Goal: Task Accomplishment & Management: Complete application form

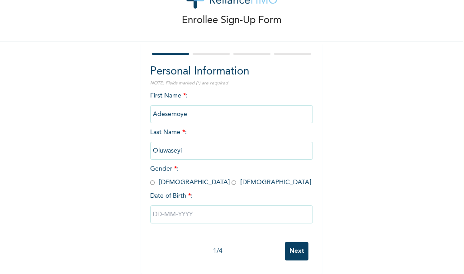
scroll to position [43, 0]
click at [150, 178] on input "radio" at bounding box center [152, 182] width 5 height 9
radio input "true"
click at [193, 206] on input "text" at bounding box center [231, 215] width 163 height 18
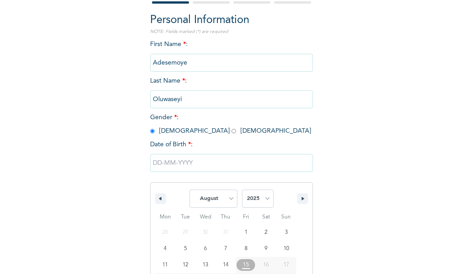
scroll to position [136, 0]
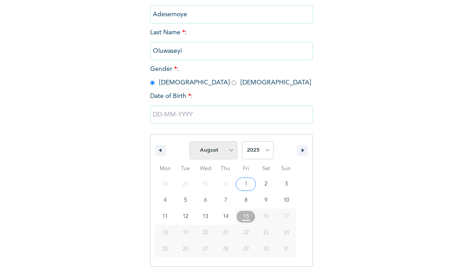
click at [220, 149] on select "January February March April May June July August September October November De…" at bounding box center [213, 150] width 48 height 18
click at [189, 142] on select "January February March April May June July August September October November De…" at bounding box center [213, 150] width 48 height 18
select select "7"
click at [245, 153] on select "2025 2024 2023 2022 2021 2020 2019 2018 2017 2016 2015 2014 2013 2012 2011 2010…" at bounding box center [258, 150] width 32 height 18
select select "2001"
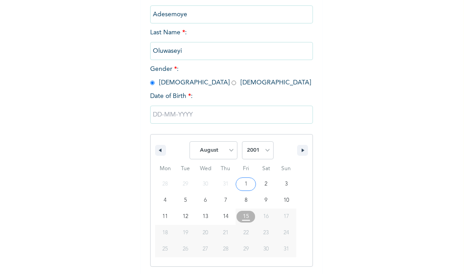
click at [242, 142] on select "2025 2024 2023 2022 2021 2020 2019 2018 2017 2016 2015 2014 2013 2012 2011 2010…" at bounding box center [258, 150] width 32 height 18
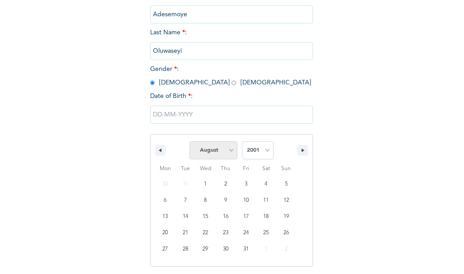
click at [206, 157] on select "January February March April May June July August September October November De…" at bounding box center [213, 150] width 48 height 18
select select "11"
click at [189, 142] on select "January February March April May June July August September October November De…" at bounding box center [213, 150] width 48 height 18
type input "[DATE]"
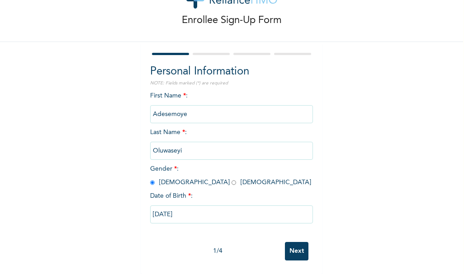
drag, startPoint x: 266, startPoint y: 248, endPoint x: 224, endPoint y: 230, distance: 45.6
click at [224, 230] on div "First Name * : [PERSON_NAME] Last Name * : [PERSON_NAME] Gender * : [DEMOGRAPHI…" at bounding box center [231, 164] width 163 height 146
click at [290, 244] on input "Next" at bounding box center [296, 251] width 23 height 19
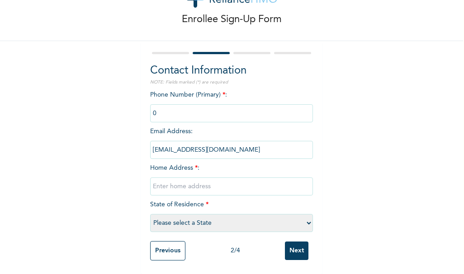
click at [229, 114] on input "phone" at bounding box center [231, 113] width 163 height 18
click at [173, 104] on input "phone" at bounding box center [231, 113] width 163 height 18
click at [171, 106] on input "phone" at bounding box center [231, 113] width 163 height 18
click at [215, 180] on input "text" at bounding box center [231, 187] width 163 height 18
click at [188, 110] on input "phone" at bounding box center [231, 113] width 163 height 18
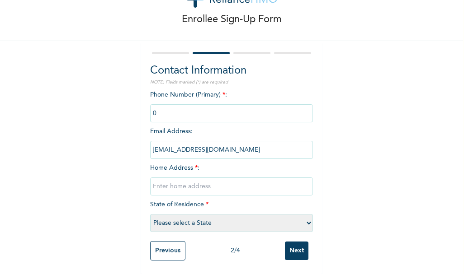
click at [184, 112] on input "phone" at bounding box center [231, 113] width 163 height 18
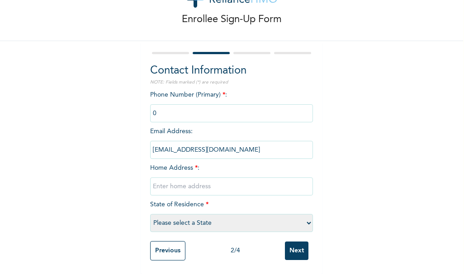
click at [222, 92] on span "Phone Number (Primary) * :" at bounding box center [231, 104] width 163 height 25
click at [238, 180] on input "text" at bounding box center [231, 187] width 163 height 18
click at [216, 104] on input "phone" at bounding box center [231, 113] width 163 height 18
click at [164, 243] on input "Previous" at bounding box center [167, 250] width 35 height 19
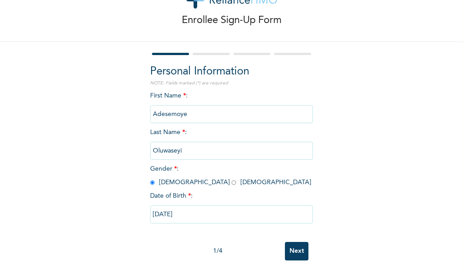
scroll to position [43, 0]
click at [290, 250] on input "Next" at bounding box center [296, 251] width 23 height 19
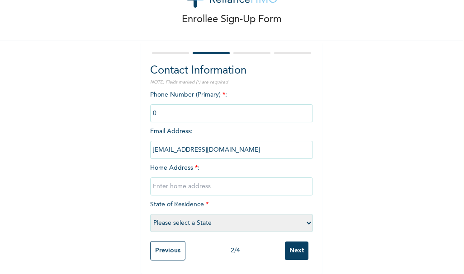
click at [203, 181] on input "text" at bounding box center [231, 187] width 163 height 18
click at [245, 181] on input "Plot 4 joy close, divine grace estate, portharcourt, [GEOGRAPHIC_DATA]" at bounding box center [231, 187] width 163 height 18
click at [199, 183] on input "Plot 4 joy close, divine grace estate, [GEOGRAPHIC_DATA], [GEOGRAPHIC_DATA]" at bounding box center [231, 187] width 163 height 18
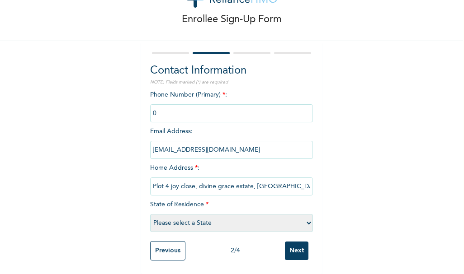
type input "Plot 4 joy close, ivine grace estate, [GEOGRAPHIC_DATA], [GEOGRAPHIC_DATA]"
type input "PLOT 4 JOY CLOSE, DIVINE GRACE ESTATE, ELIOPAPRANWO, [GEOGRAPHIC_DATA]"
click at [288, 217] on select "Please select a State [PERSON_NAME] (FCT) [PERSON_NAME] Ibom [GEOGRAPHIC_DATA] …" at bounding box center [231, 223] width 163 height 18
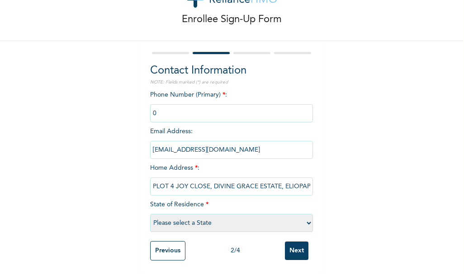
select select "33"
click at [150, 214] on select "Please select a State [PERSON_NAME] (FCT) [PERSON_NAME] Ibom [GEOGRAPHIC_DATA] …" at bounding box center [231, 223] width 163 height 18
click at [303, 186] on input "PLOT 4 JOY CLOSE, DIVINE GRACE ESTATE, ELIOPAPRANWO, [GEOGRAPHIC_DATA]" at bounding box center [231, 187] width 163 height 18
click at [308, 183] on input "PLOT 4 JOY CLOSE, DIVINE GRACE ESTATE, ELIOPAPRANWO, [GEOGRAPHIC_DATA]" at bounding box center [231, 187] width 163 height 18
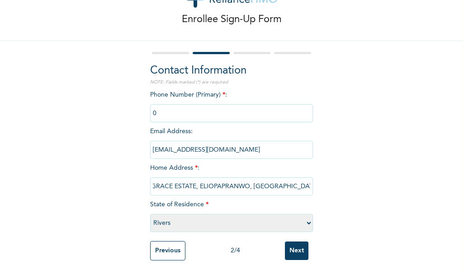
scroll to position [0, 81]
type input "PLOT 4 JOY CLOSE, DIVINE GRACE ESTATE, ELIOPAPRANWO, [GEOGRAPHIC_DATA]"
click at [217, 104] on input "phone" at bounding box center [231, 113] width 163 height 18
click at [217, 107] on input "phone" at bounding box center [231, 113] width 163 height 18
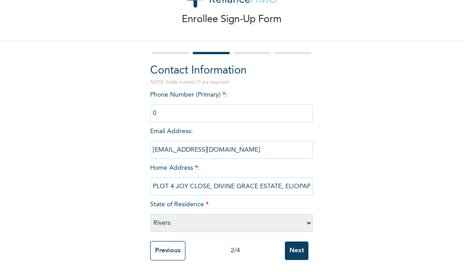
click at [289, 248] on input "Next" at bounding box center [296, 251] width 23 height 19
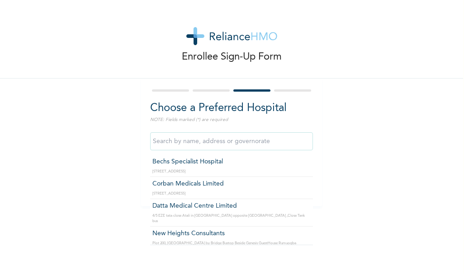
click at [197, 145] on input "text" at bounding box center [231, 141] width 163 height 18
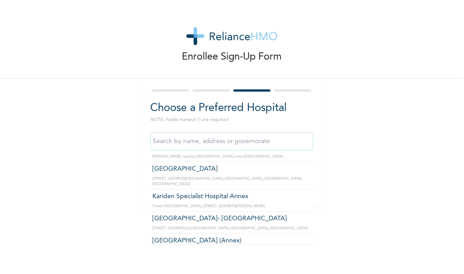
scroll to position [3267, 0]
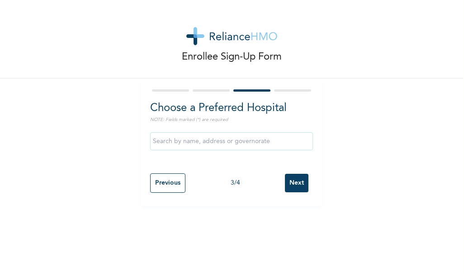
click at [300, 89] on div at bounding box center [231, 91] width 163 height 6
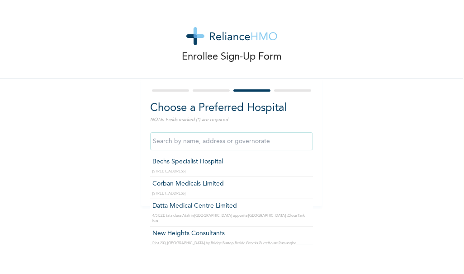
click at [236, 145] on input "text" at bounding box center [231, 141] width 163 height 18
type input "C"
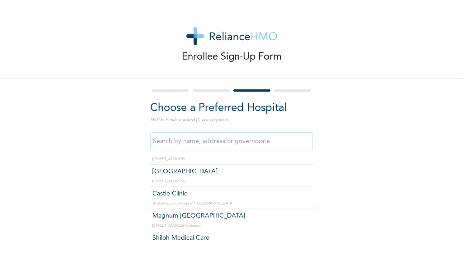
scroll to position [393, 0]
type input "Castle Clinic"
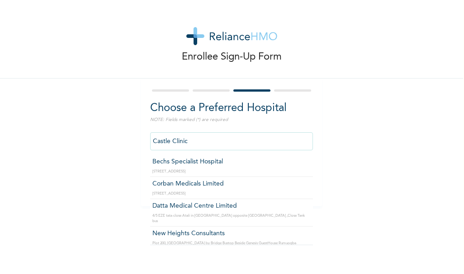
click at [234, 144] on input "Castle Clinic" at bounding box center [231, 141] width 163 height 18
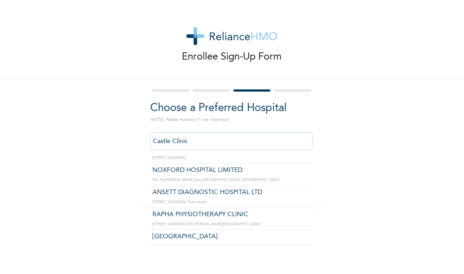
scroll to position [482, 0]
